Goal: Book appointment/travel/reservation

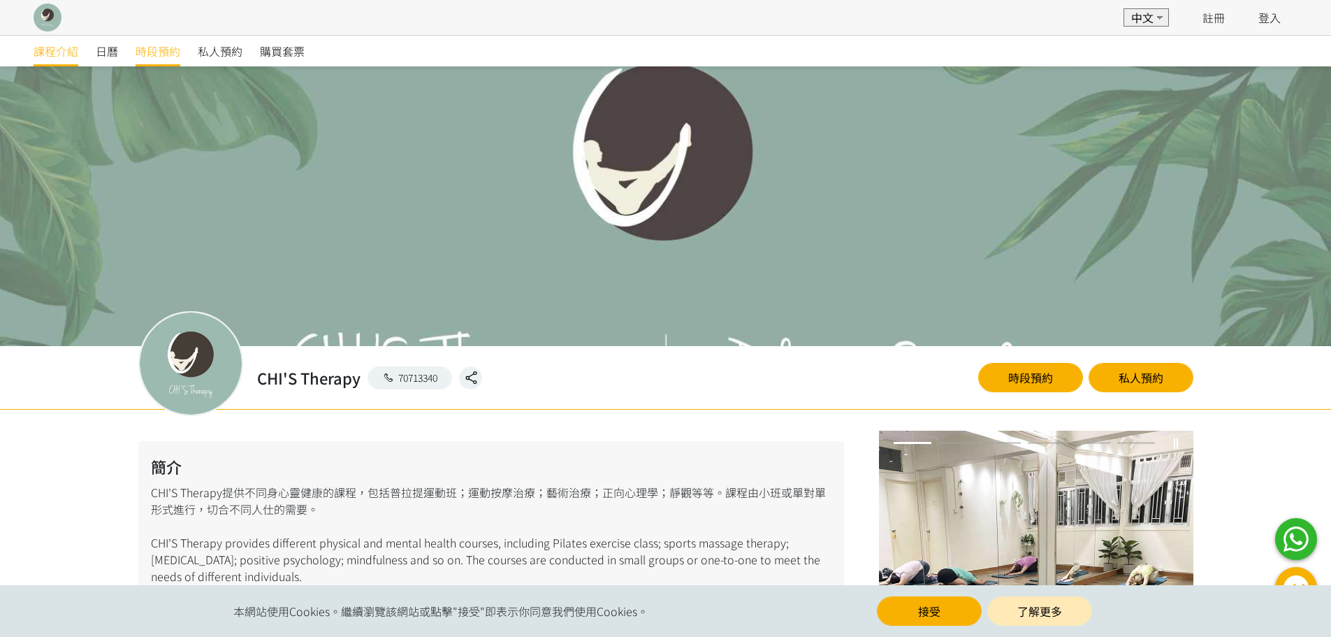
click at [165, 55] on span "時段預約" at bounding box center [158, 51] width 45 height 17
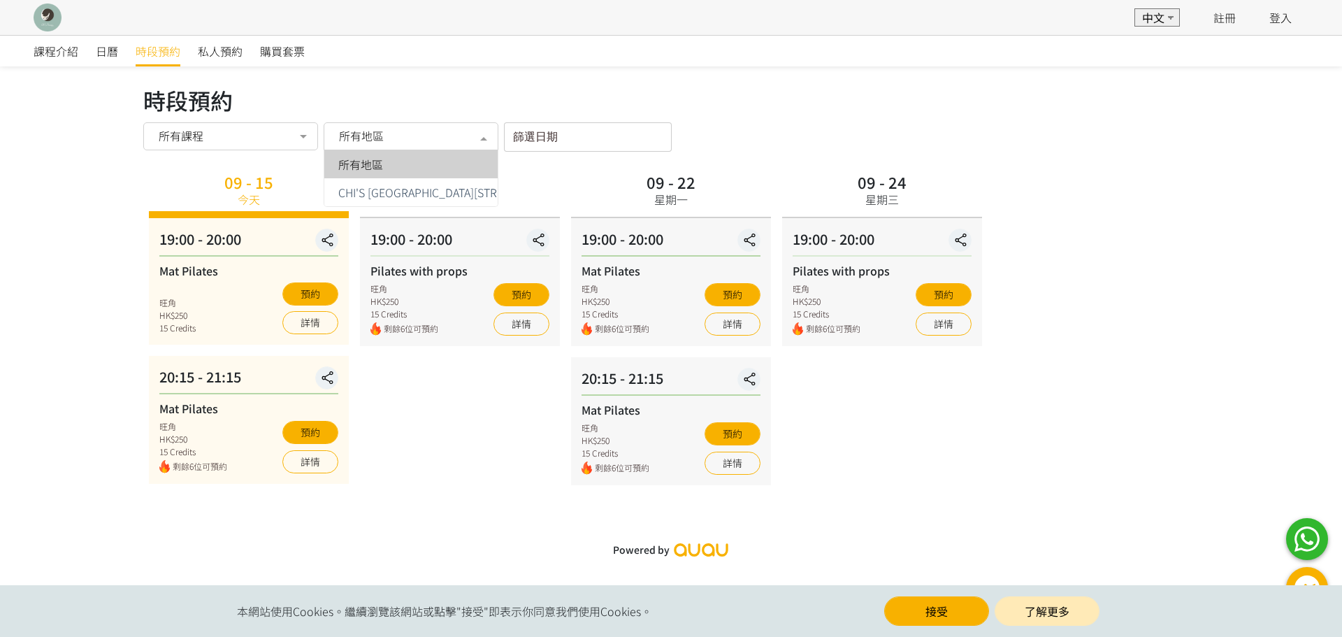
click at [407, 143] on div "所有地區" at bounding box center [411, 136] width 175 height 28
click at [586, 184] on div "09 - 22 星期一" at bounding box center [671, 193] width 200 height 50
click at [450, 430] on div "09 - 17 星期三 19:00 - 20:00 Pilates with props 旺角 HK$250 15 Credits 剩餘6位可預約 預約 詳情" at bounding box center [459, 326] width 211 height 317
click at [393, 126] on div "所有地區" at bounding box center [411, 136] width 175 height 28
click at [370, 165] on span "所有地區" at bounding box center [360, 164] width 45 height 11
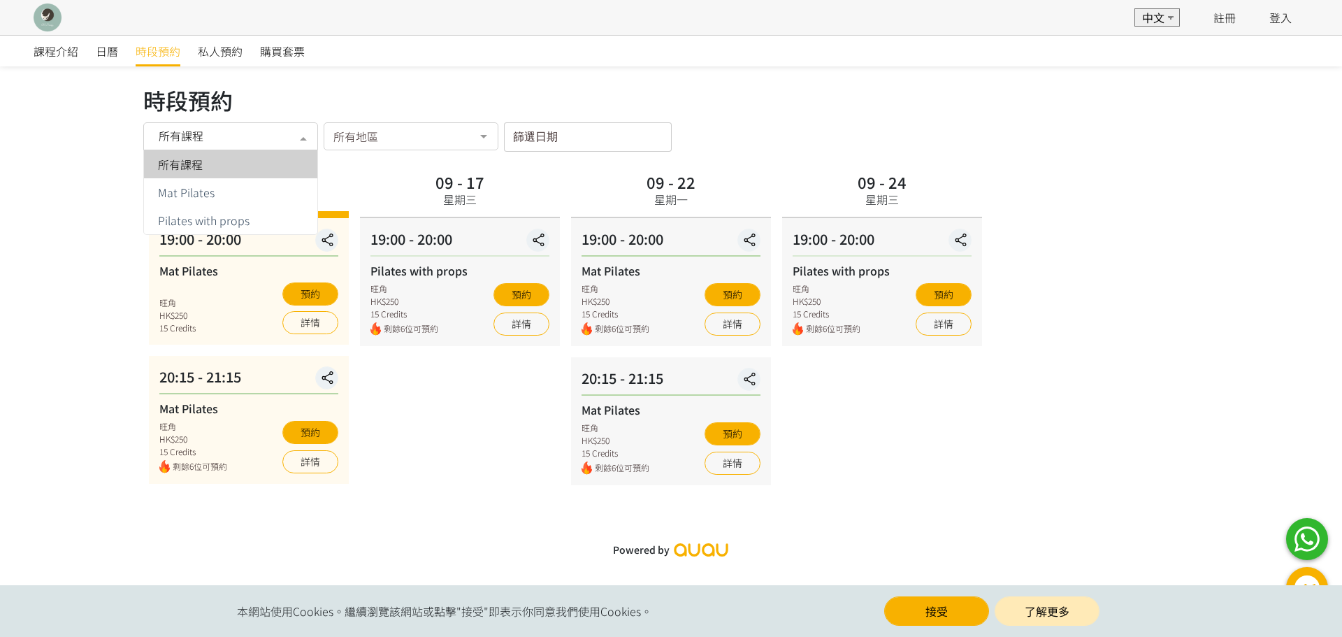
click at [284, 132] on div "所有課程" at bounding box center [230, 136] width 155 height 14
click at [263, 159] on div "所有課程" at bounding box center [230, 164] width 157 height 11
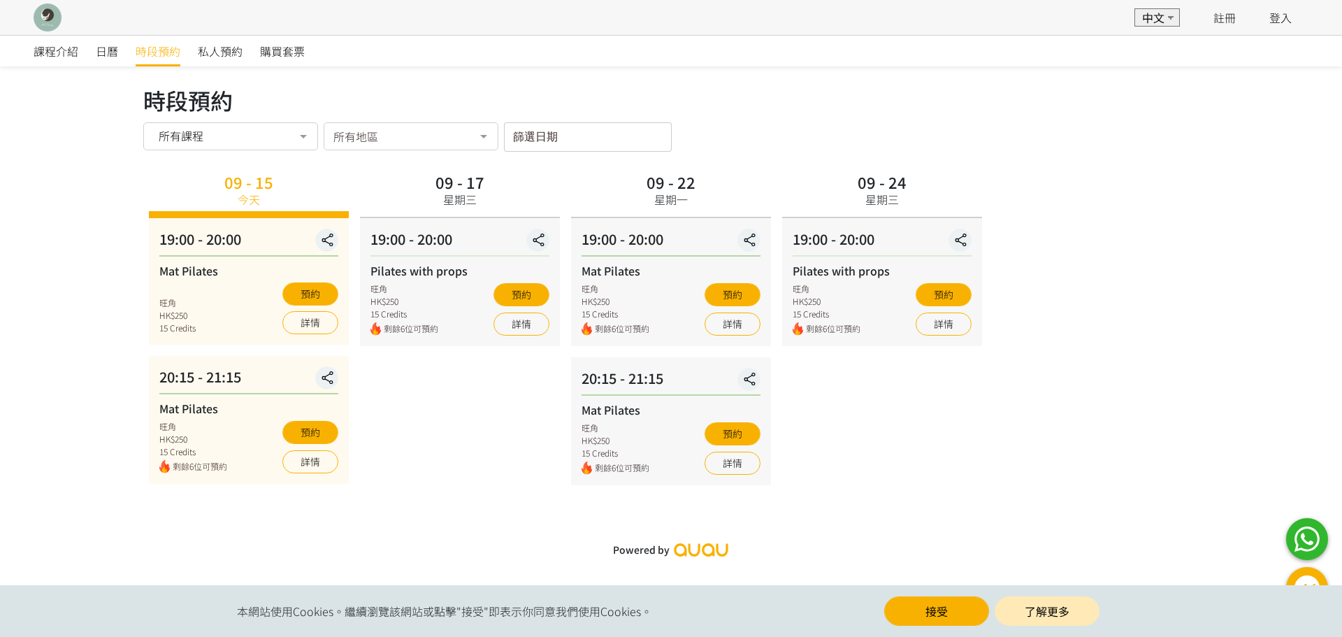
click at [32, 46] on div "課程介紹 日曆 時段預約 私人預約 購買套票" at bounding box center [671, 50] width 1342 height 31
click at [99, 55] on span "日曆" at bounding box center [107, 51] width 22 height 17
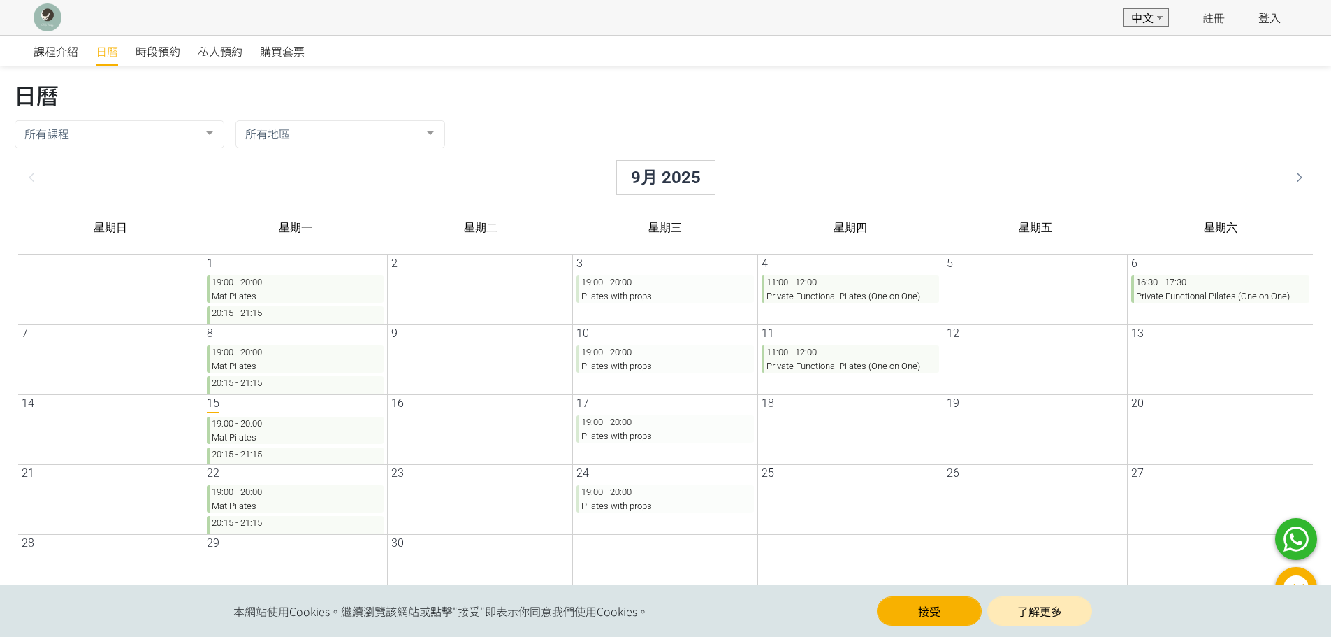
click at [1258, 20] on div "註冊 登入" at bounding box center [1242, 17] width 112 height 35
click at [1265, 20] on link "登入" at bounding box center [1270, 17] width 22 height 17
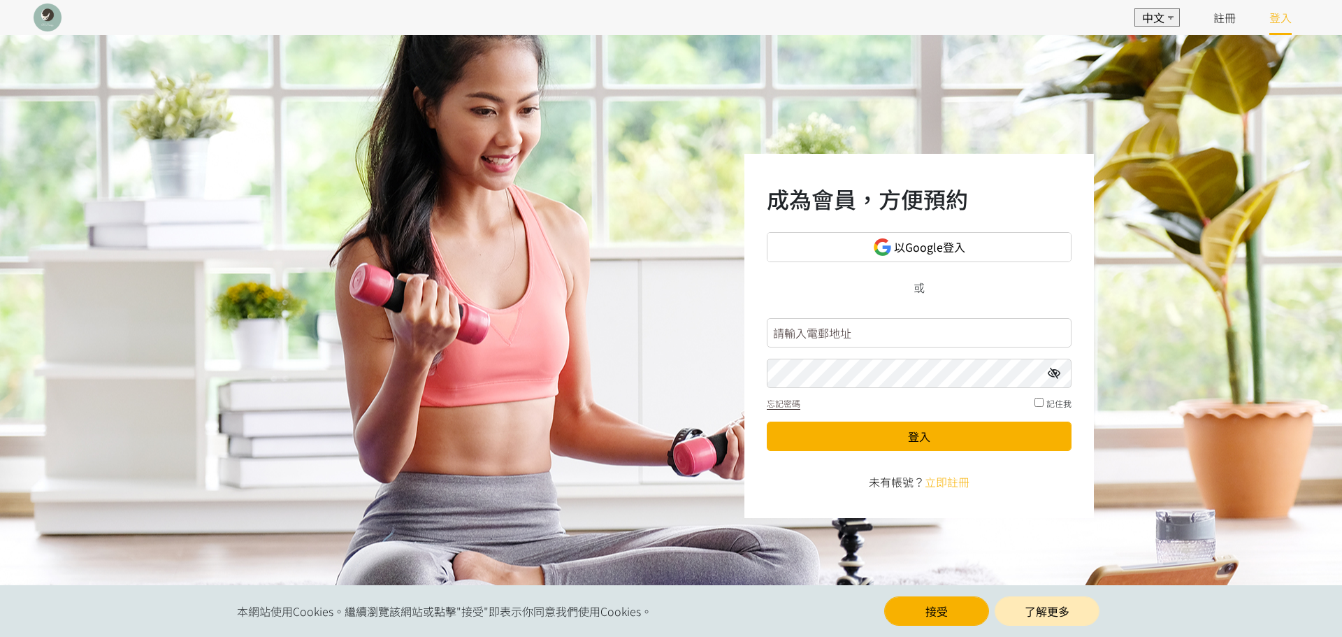
click at [838, 336] on input "text" at bounding box center [919, 332] width 305 height 29
type input "juin_li@hotmail.com"
click at [767, 421] on button "登入" at bounding box center [919, 435] width 305 height 29
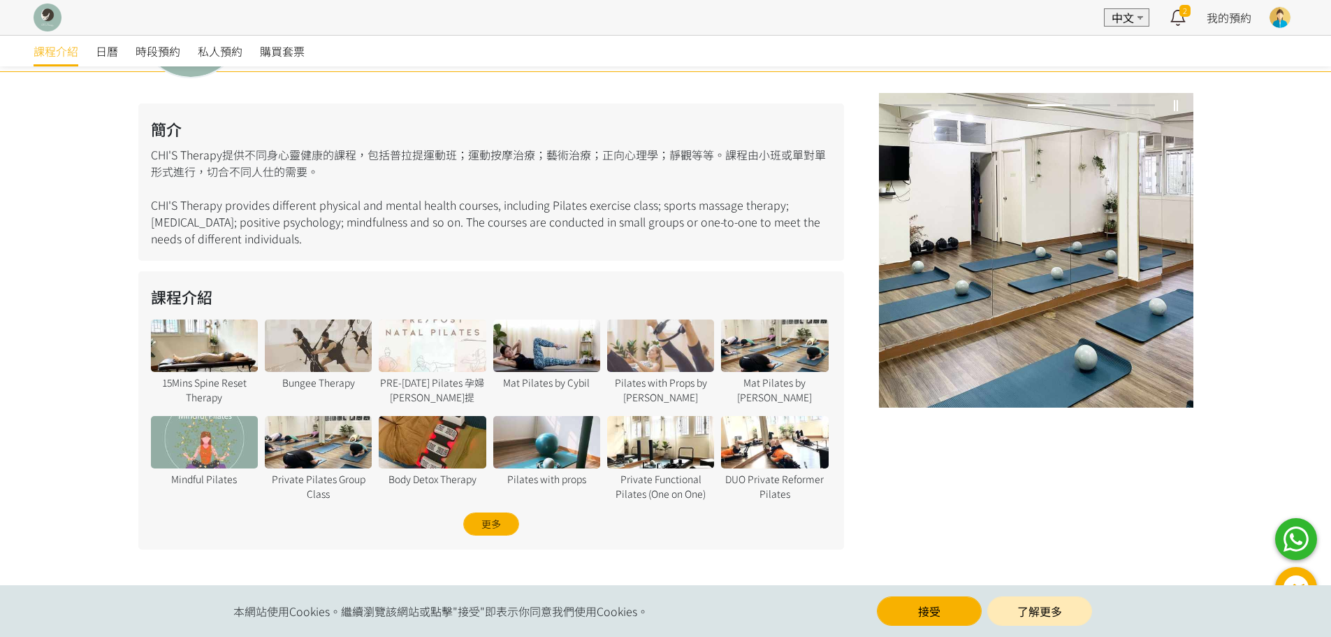
scroll to position [337, 0]
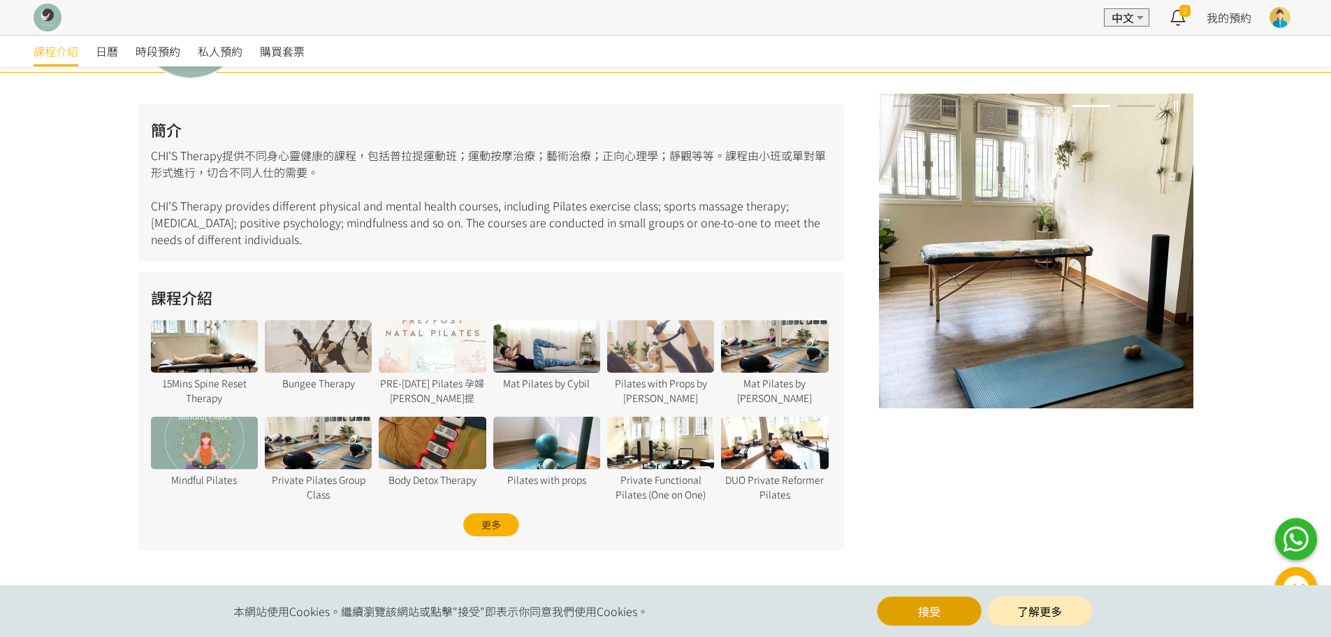
click at [963, 613] on button "接受" at bounding box center [929, 610] width 105 height 29
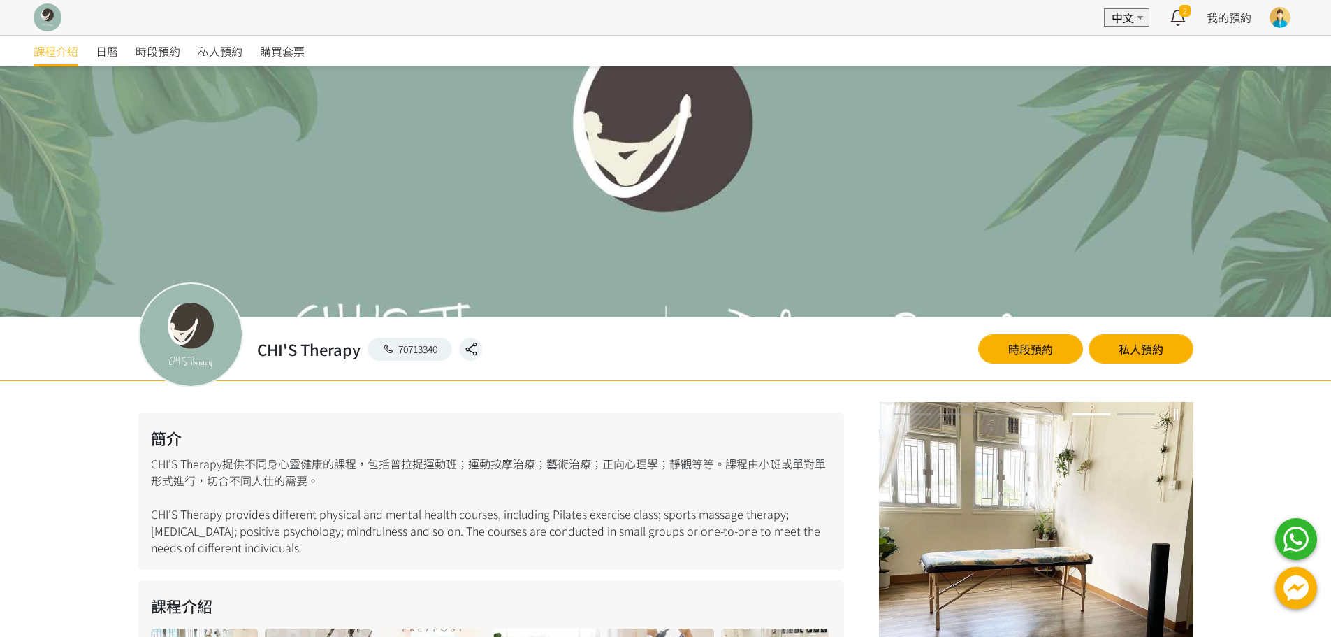
scroll to position [0, 0]
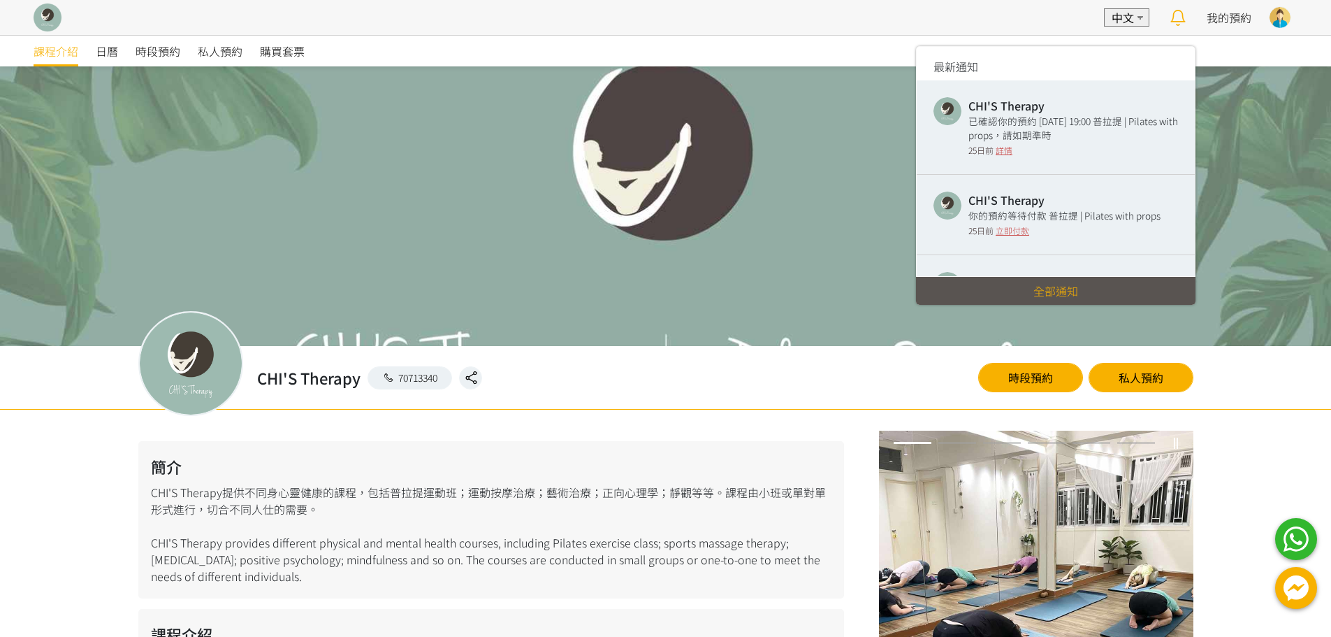
click at [1180, 8] on icon at bounding box center [1177, 18] width 27 height 20
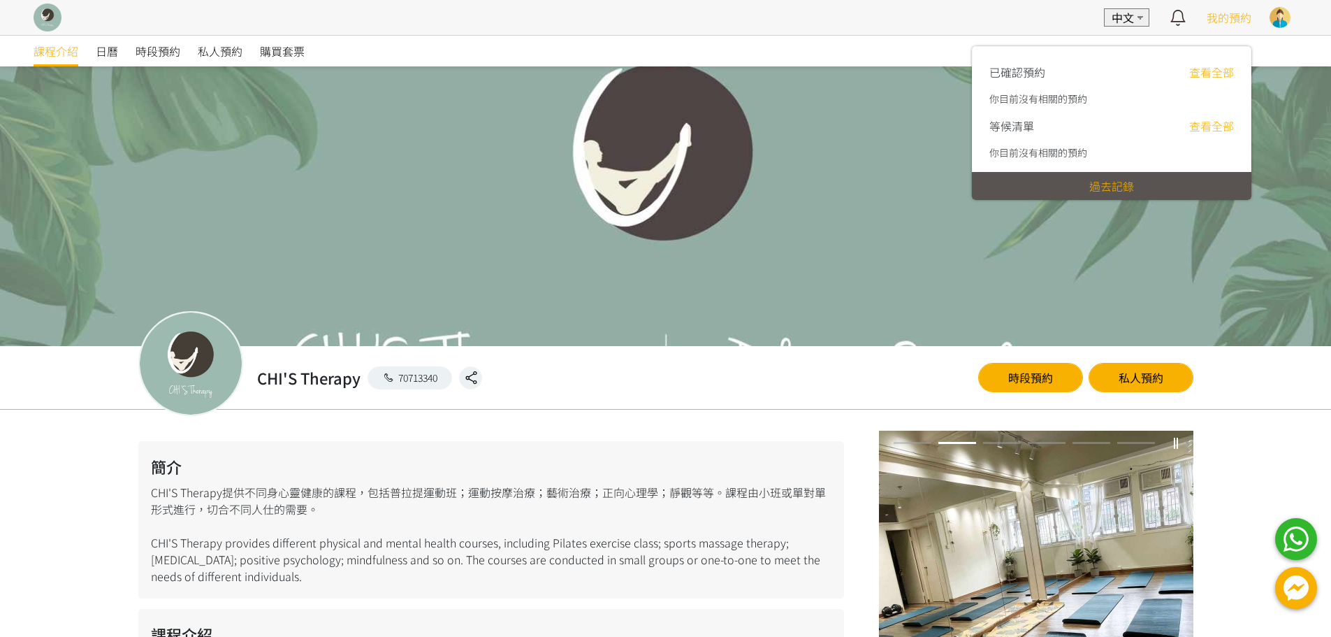
click at [1238, 20] on span "我的預約" at bounding box center [1229, 17] width 45 height 17
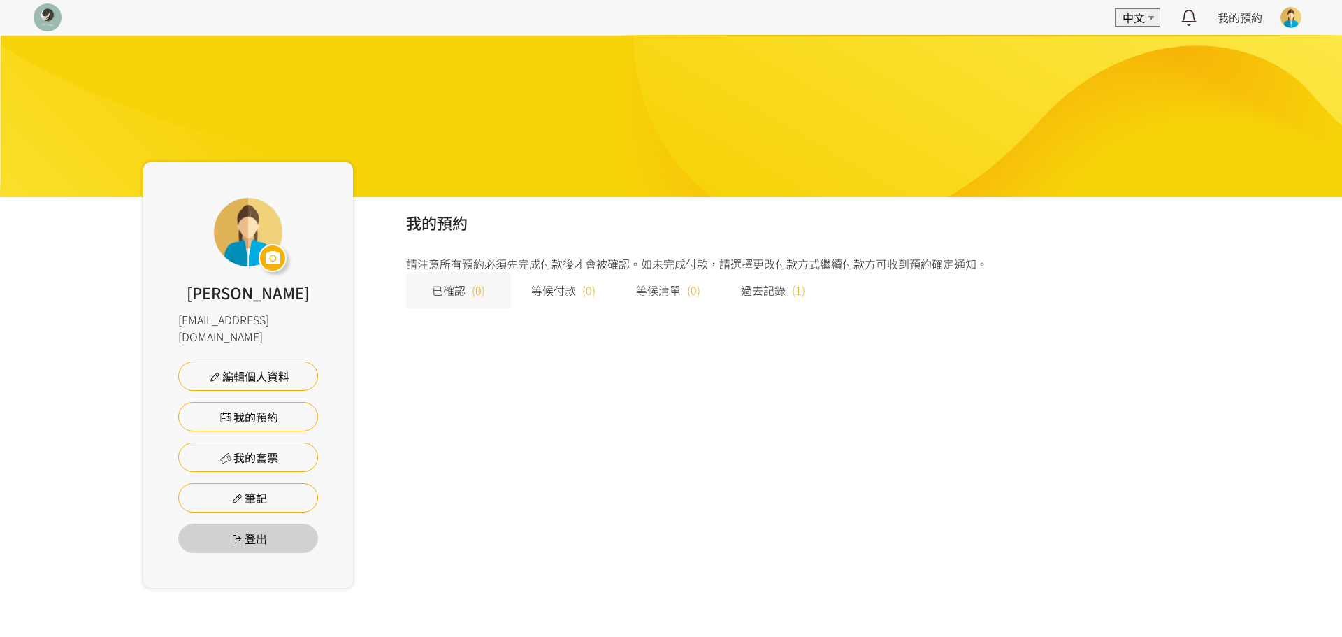
click at [758, 296] on span "過去記錄" at bounding box center [763, 290] width 45 height 17
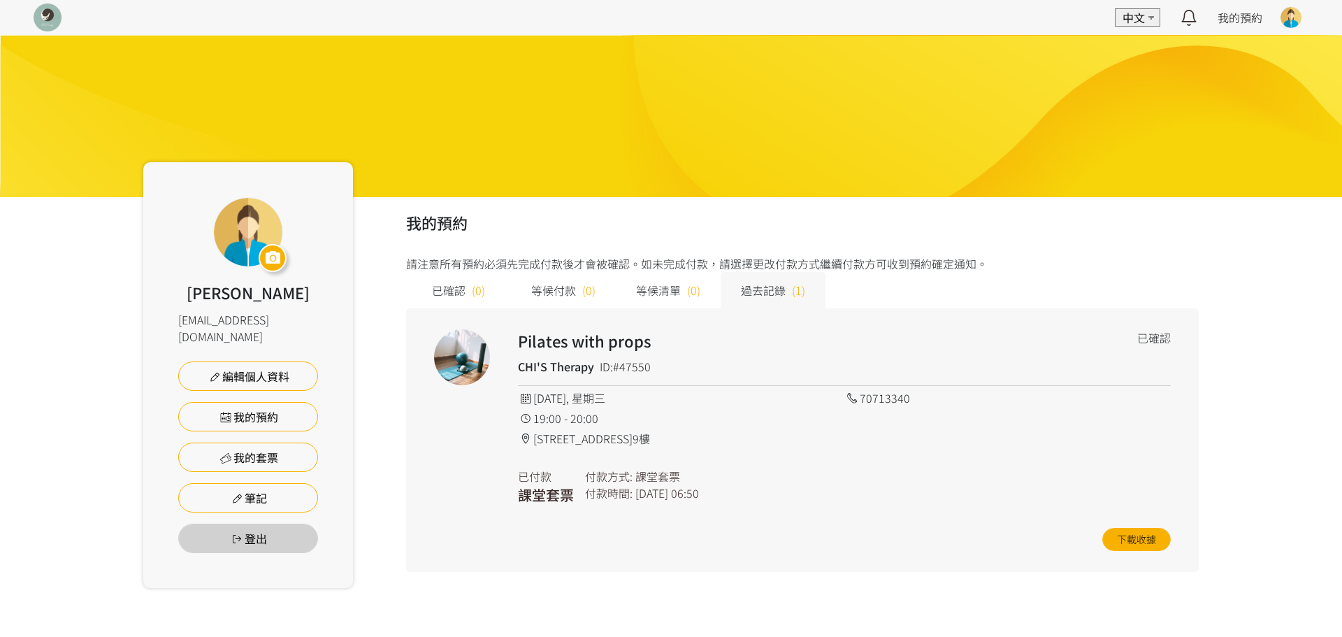
click at [649, 291] on span "等候清單" at bounding box center [658, 290] width 45 height 17
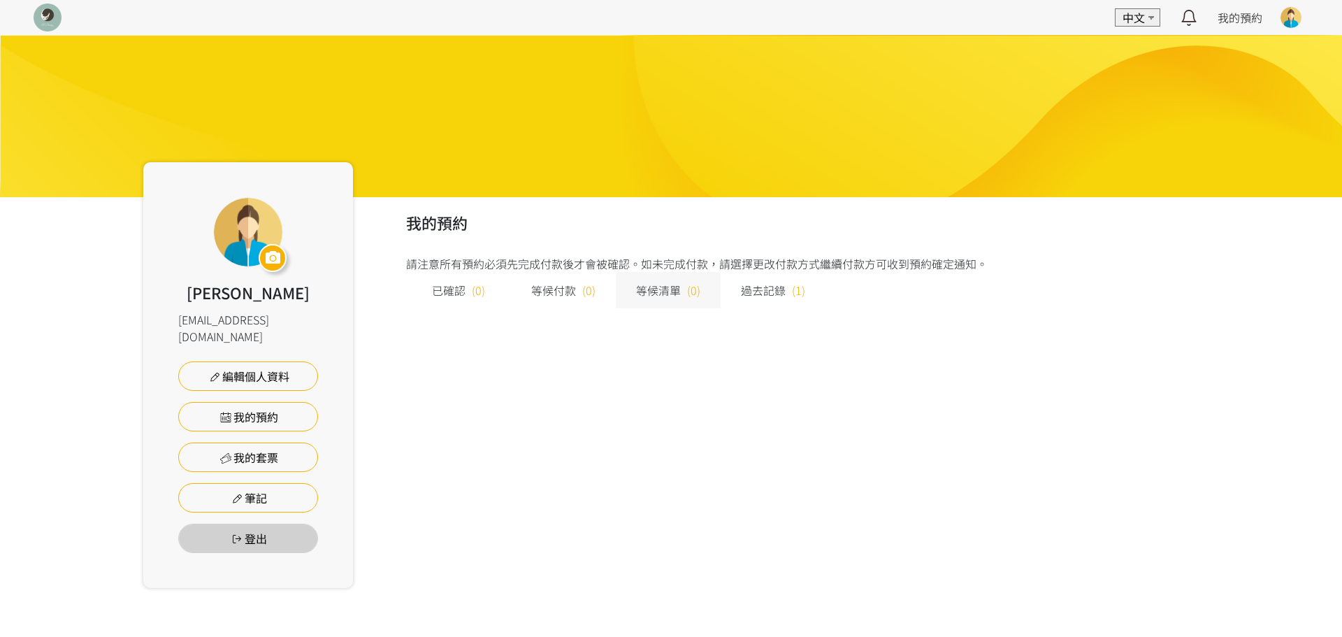
click at [472, 285] on span "(0)" at bounding box center [478, 290] width 13 height 17
click at [256, 447] on link "我的套票" at bounding box center [248, 456] width 140 height 29
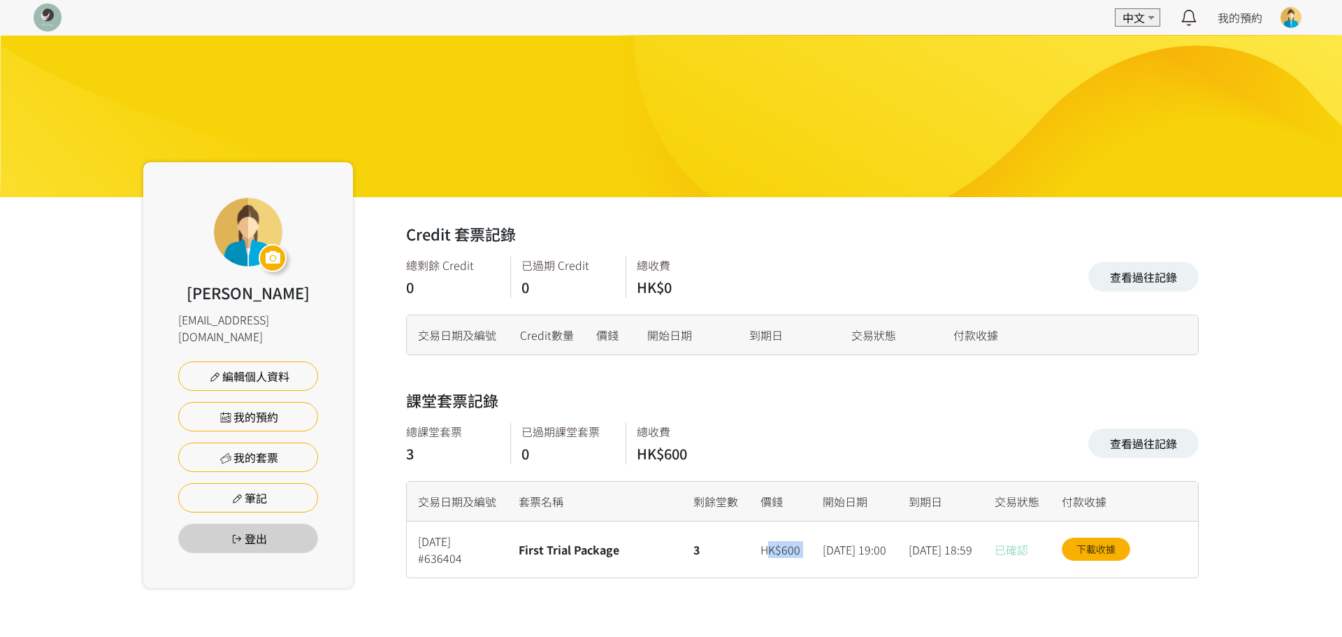
drag, startPoint x: 754, startPoint y: 561, endPoint x: 817, endPoint y: 563, distance: 62.9
click at [0, 0] on div "[DATE] #636404 First Trial Package 3 HK$600 [DATE] 19:00 [DATE] 18:59 已確認 下載收據" at bounding box center [0, 0] width 0 height 0
click at [759, 424] on div "課堂套票記錄 查看過往記錄 總課堂套票 3 已過期課堂套票 0 總收費 HK$600 查看過往記錄 交易日期及編號 套票名稱 剩餘堂數 價錢 開始日期 到期日…" at bounding box center [802, 483] width 793 height 189
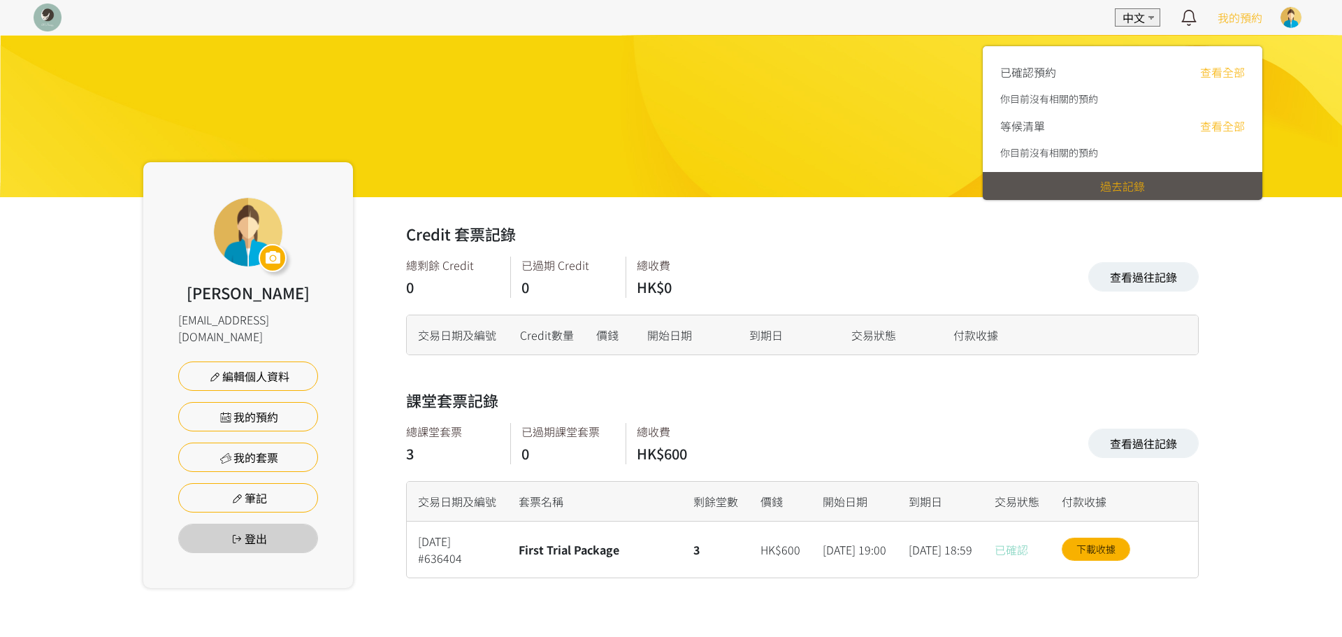
click at [1230, 17] on span "我的預約" at bounding box center [1239, 17] width 45 height 17
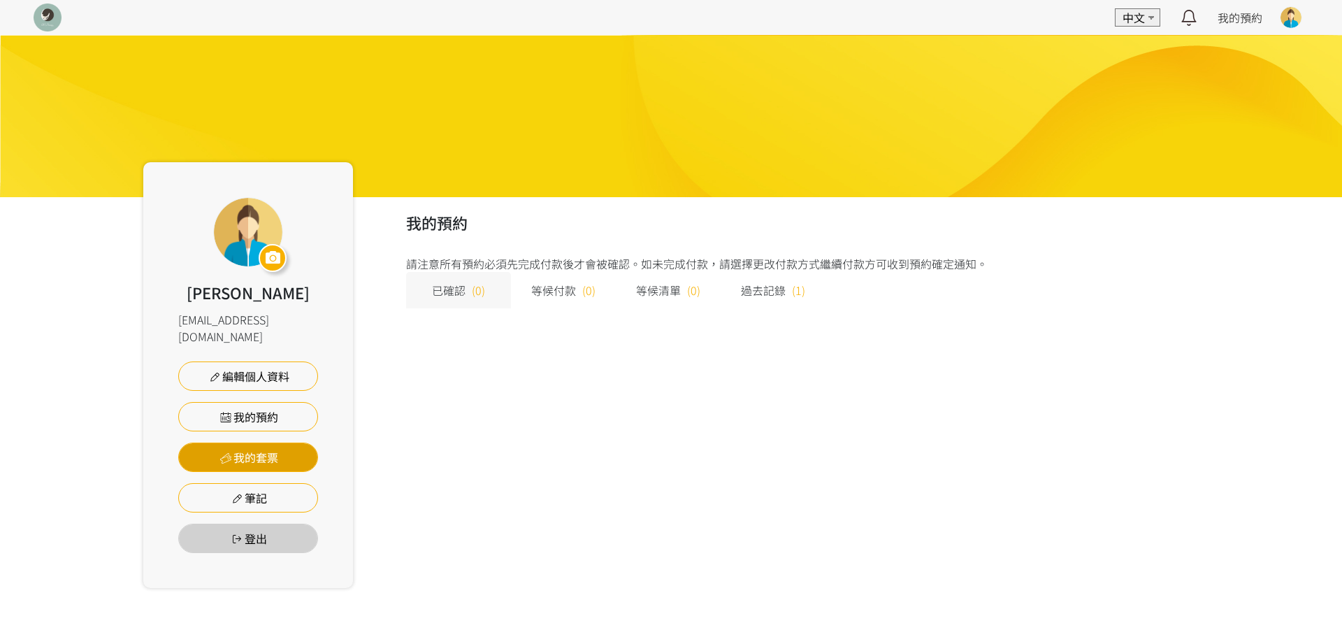
click at [252, 442] on link "我的套票" at bounding box center [248, 456] width 140 height 29
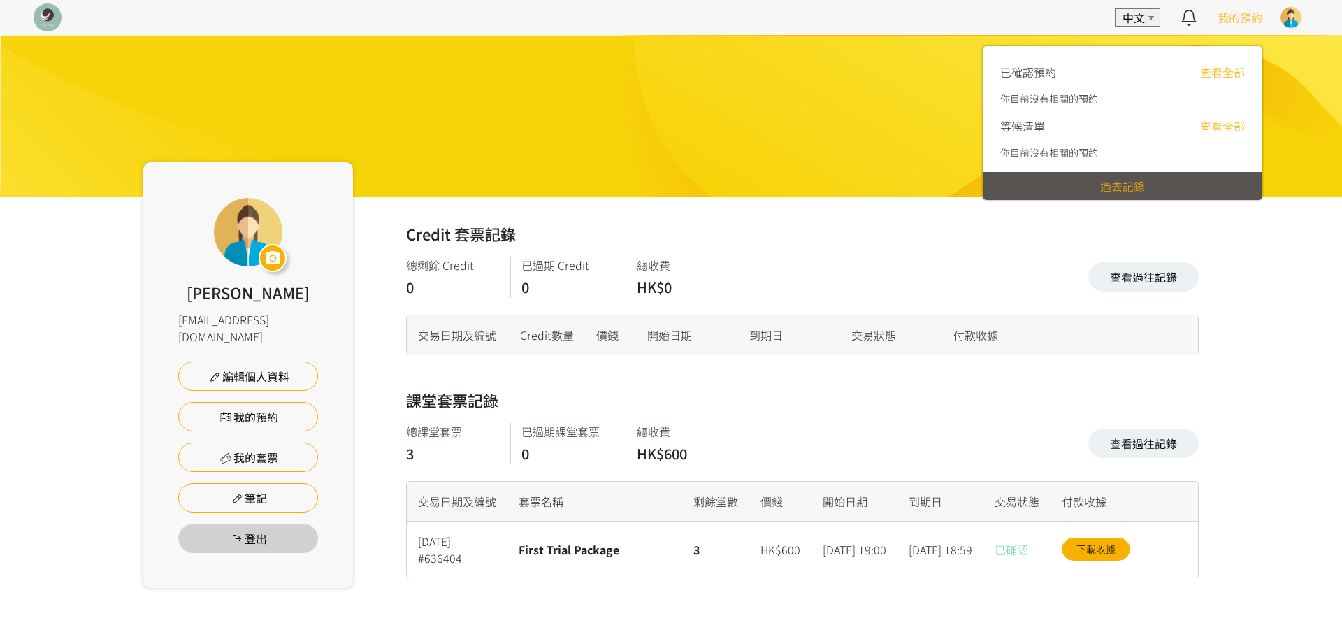
click at [1233, 15] on span "我的預約" at bounding box center [1239, 17] width 45 height 17
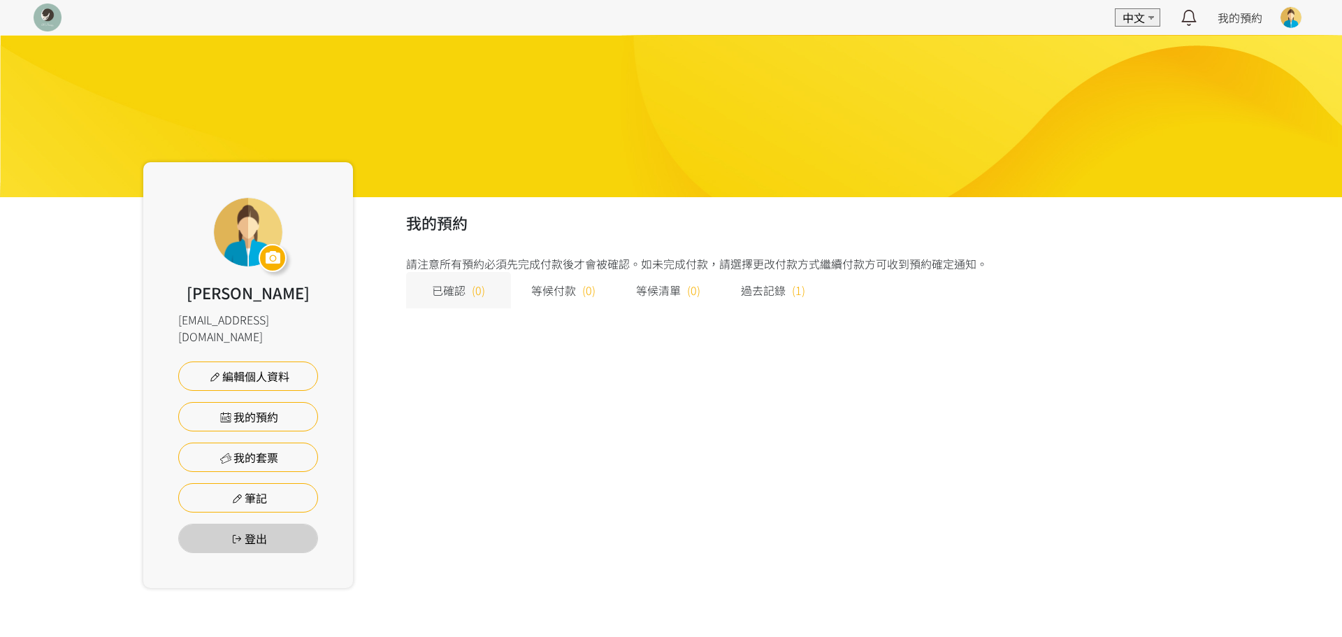
click at [38, 16] on img at bounding box center [48, 17] width 28 height 28
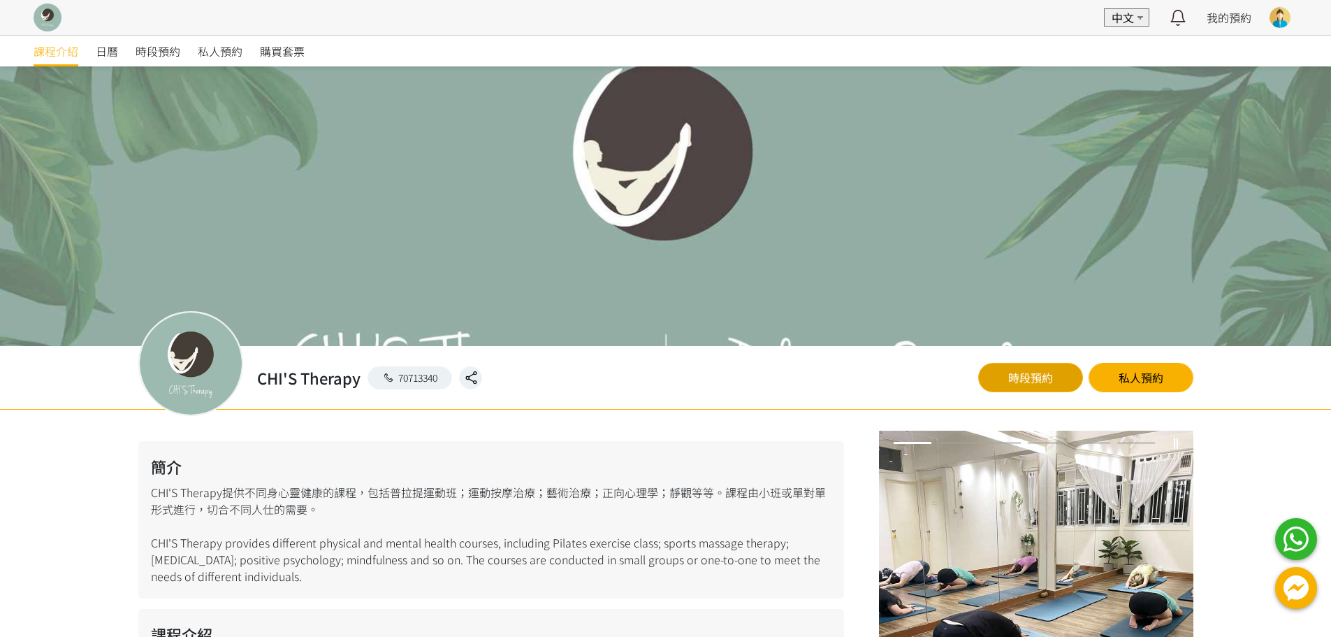
click at [1064, 383] on link "時段預約" at bounding box center [1030, 377] width 105 height 29
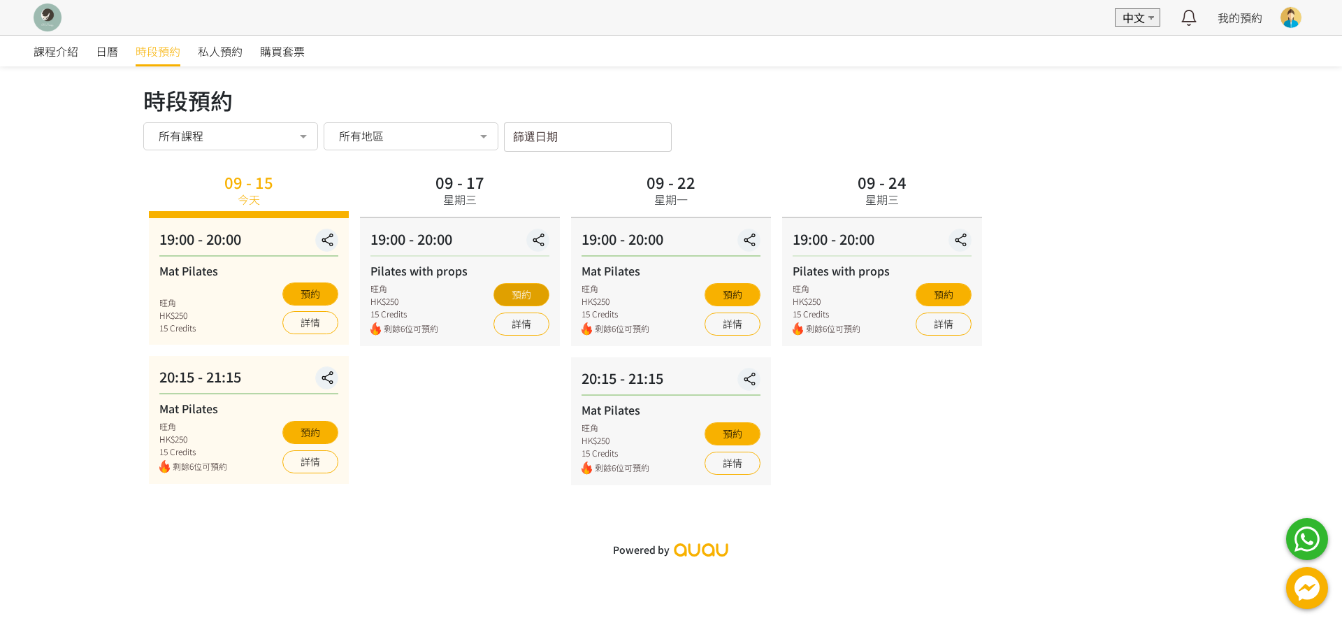
click at [539, 289] on button "預約" at bounding box center [521, 294] width 56 height 23
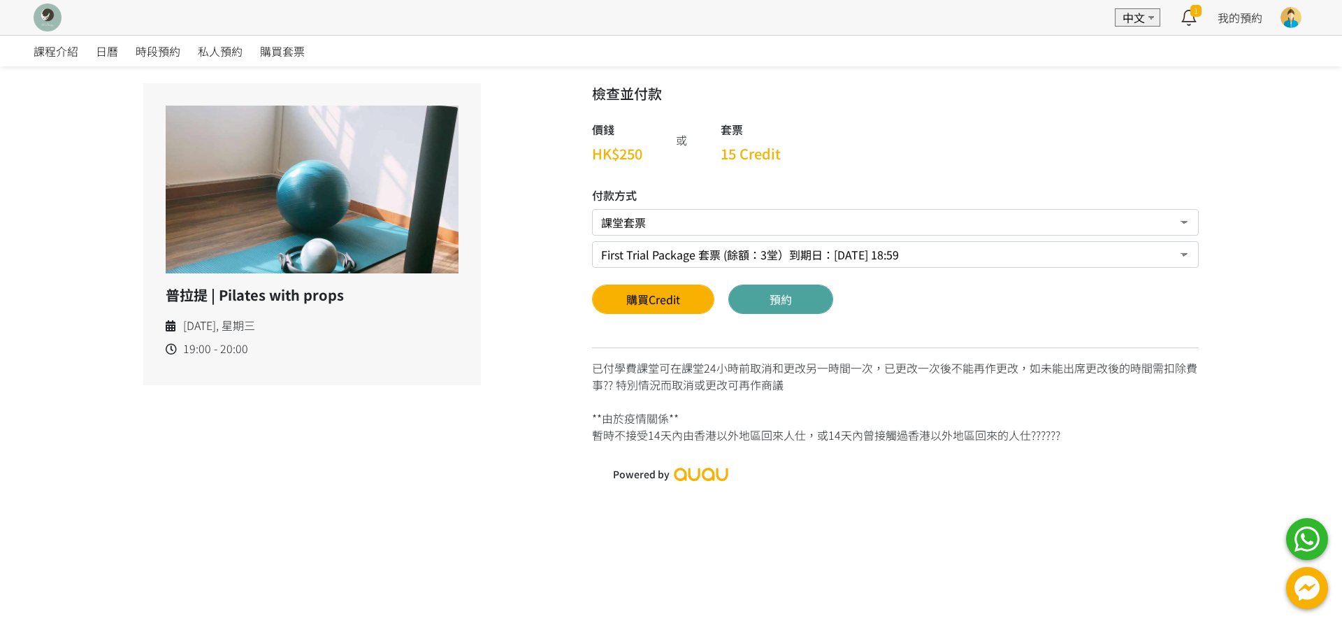
click at [795, 308] on button "預約" at bounding box center [780, 298] width 105 height 29
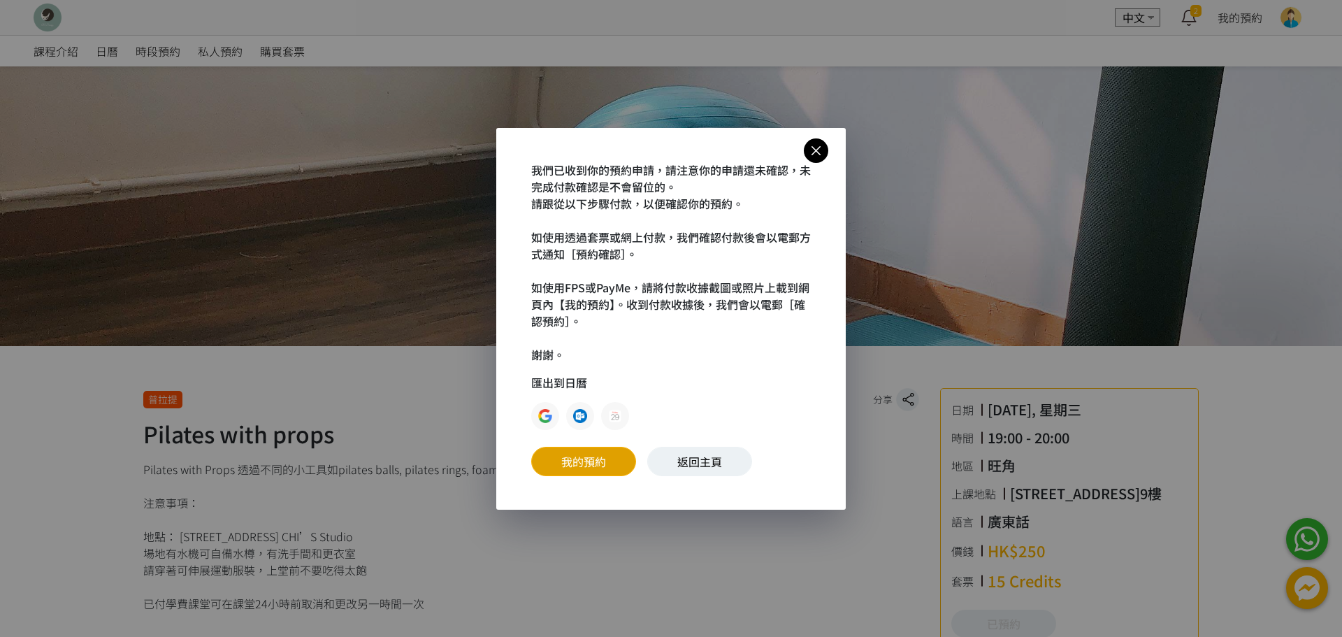
click at [559, 461] on link "我的預約" at bounding box center [583, 461] width 105 height 29
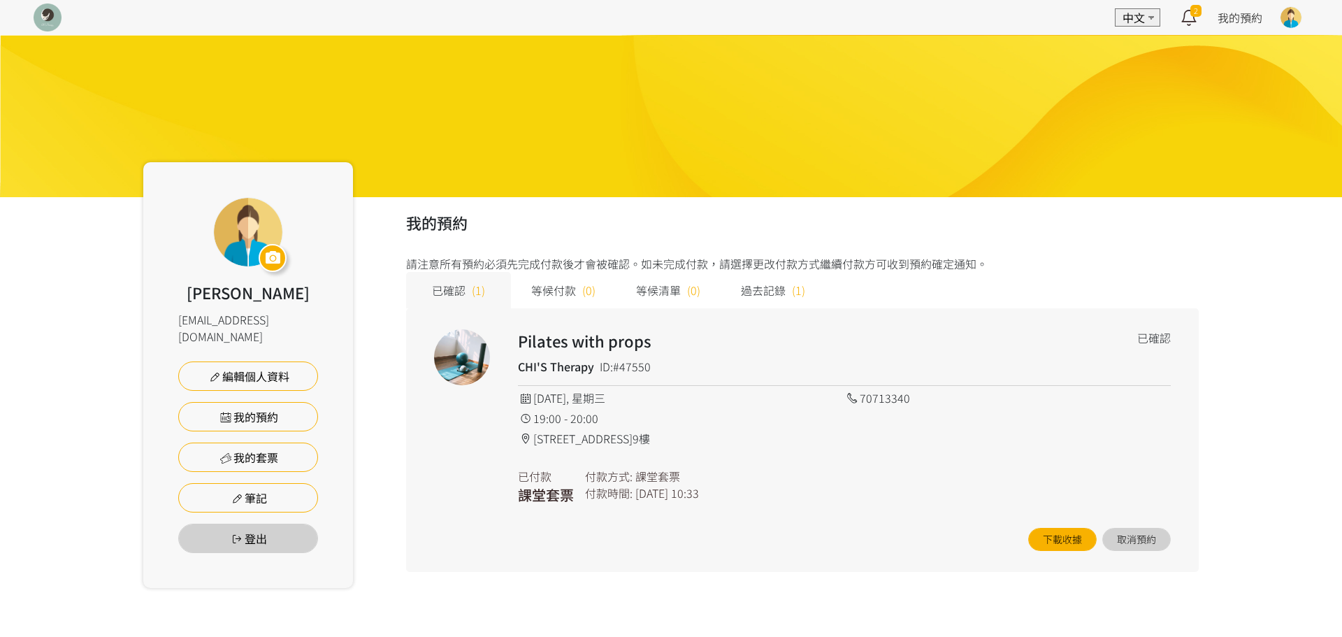
click at [48, 19] on img at bounding box center [48, 17] width 28 height 28
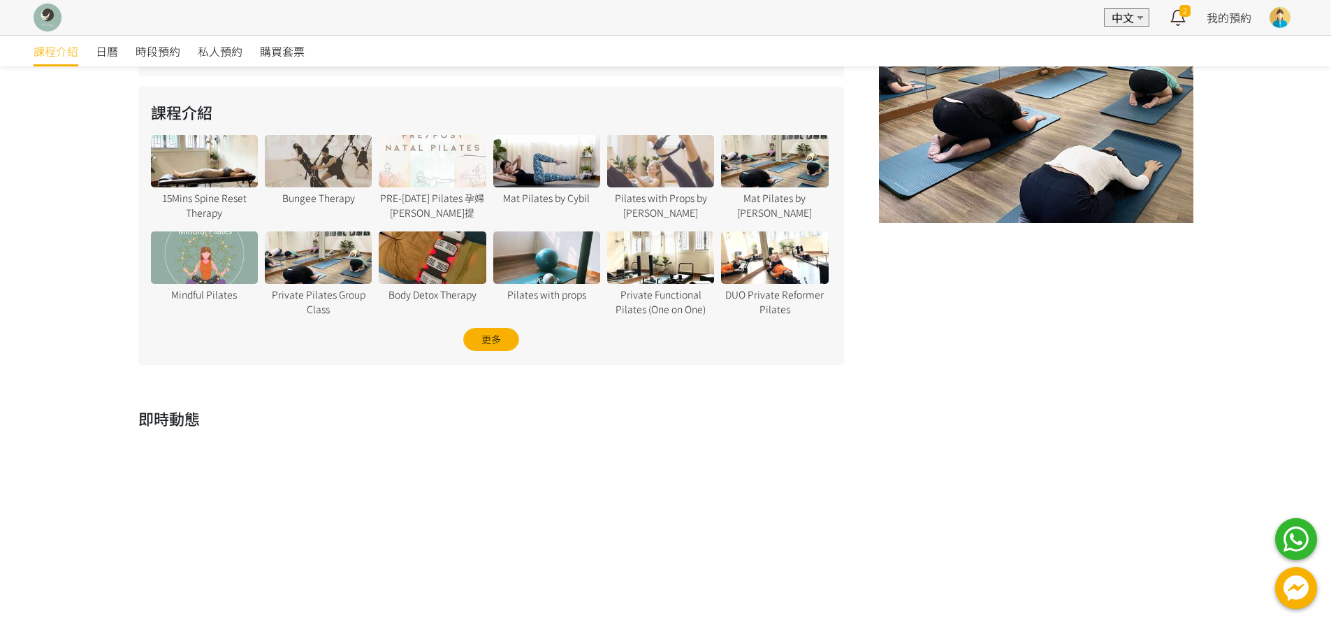
scroll to position [616, 0]
